Goal: Information Seeking & Learning: Learn about a topic

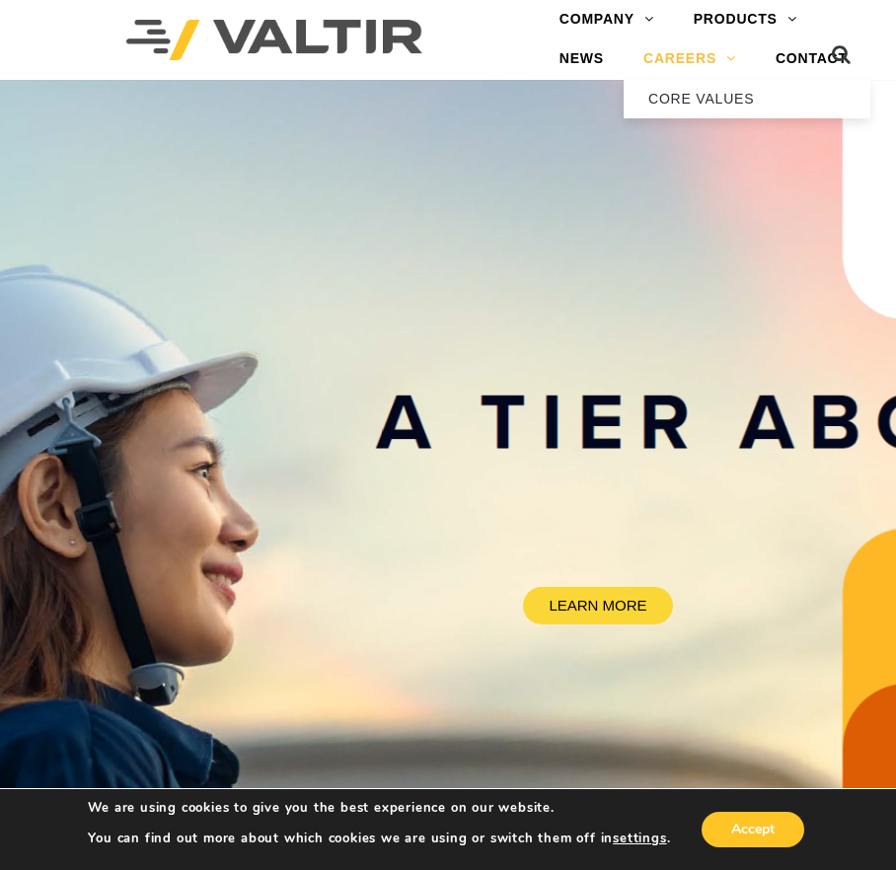
click at [674, 54] on link "CAREERS" at bounding box center [690, 58] width 132 height 39
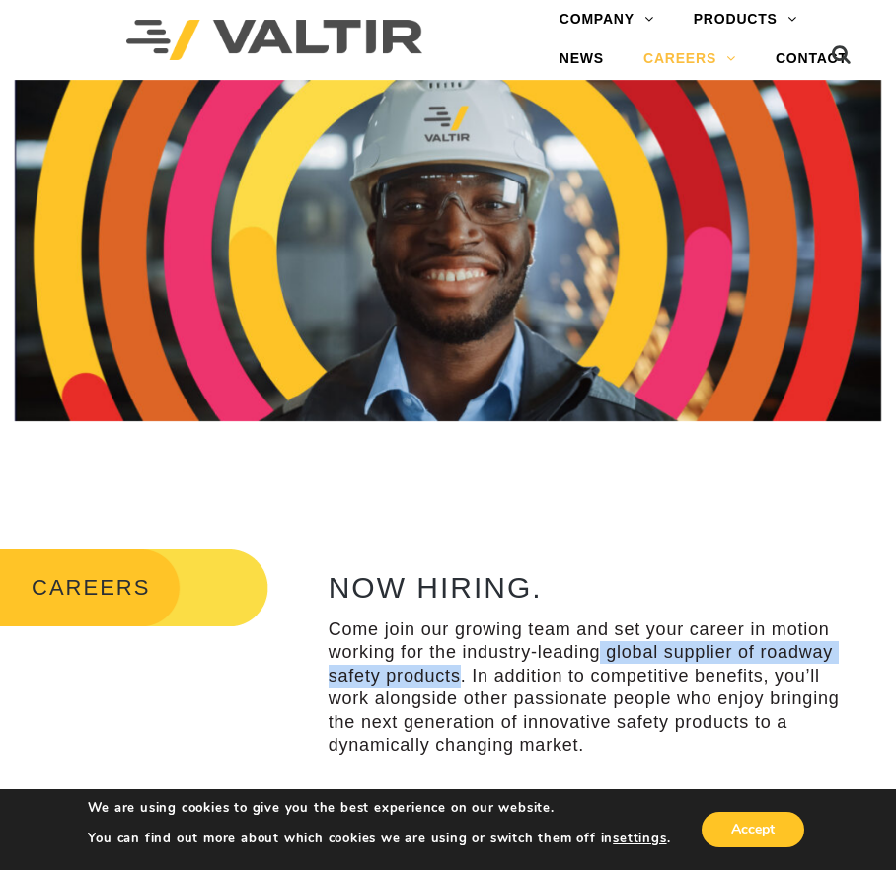
copy p "global supplier of roadway safety products"
drag, startPoint x: 600, startPoint y: 649, endPoint x: 458, endPoint y: 677, distance: 144.8
click at [458, 677] on p "Come join our growing team and set your career in motion working for the indust…" at bounding box center [586, 688] width 514 height 138
